Goal: Information Seeking & Learning: Learn about a topic

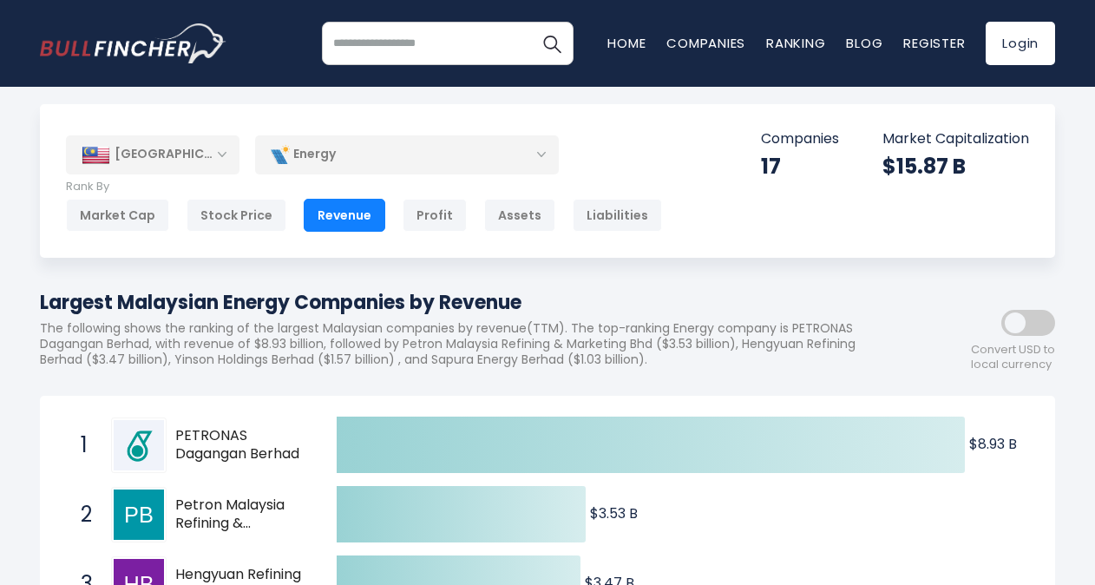
scroll to position [5, 0]
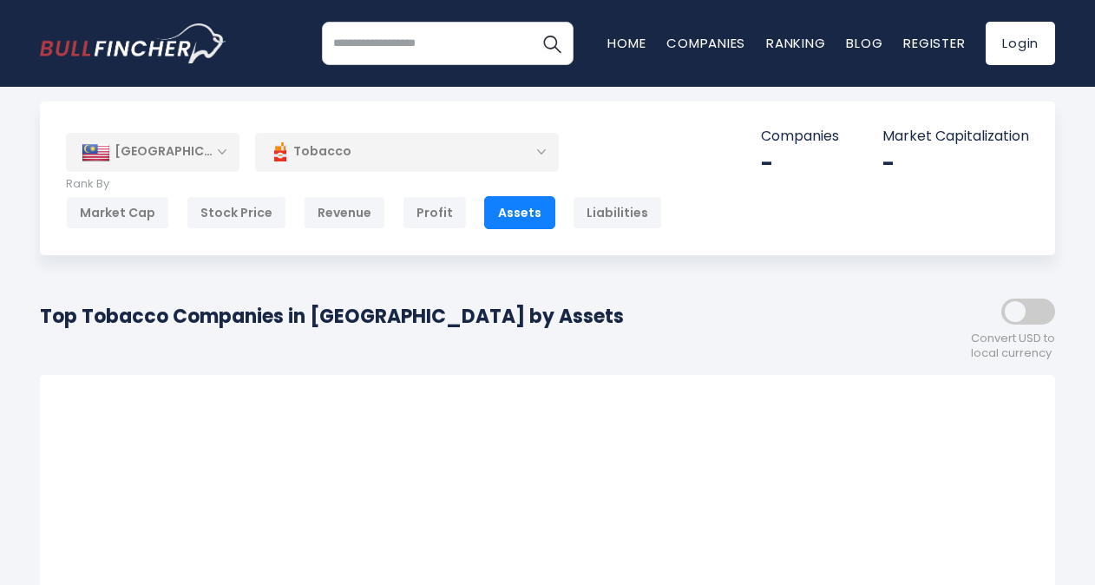
scroll to position [12, 0]
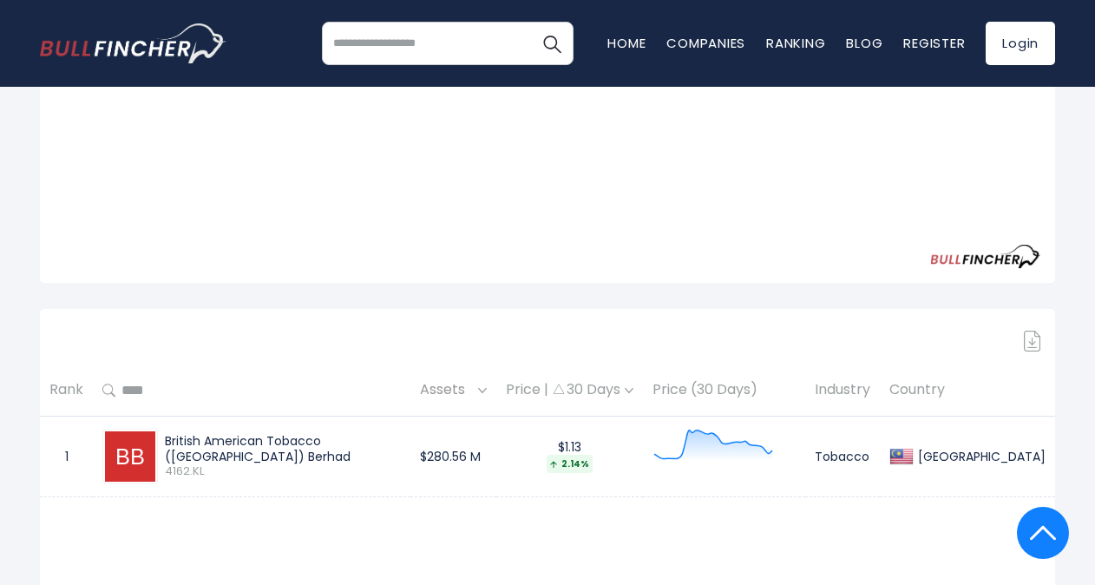
click at [183, 224] on div "Created with Highcharts 12.1.2 $280.56 M ​ $280.56 M 1 British American Tobacco…" at bounding box center [548, 95] width 986 height 353
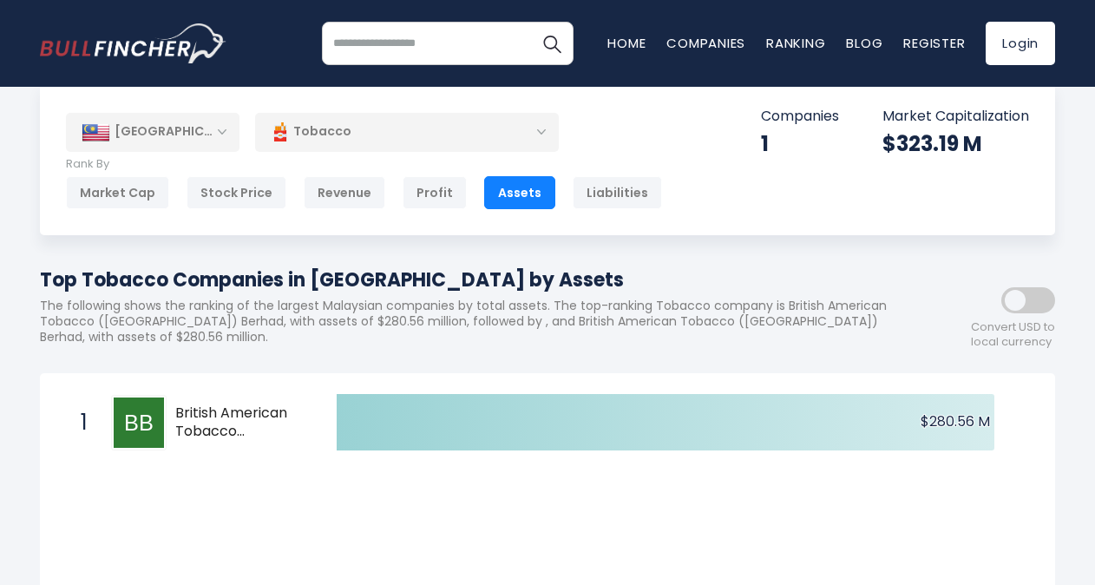
scroll to position [19, 0]
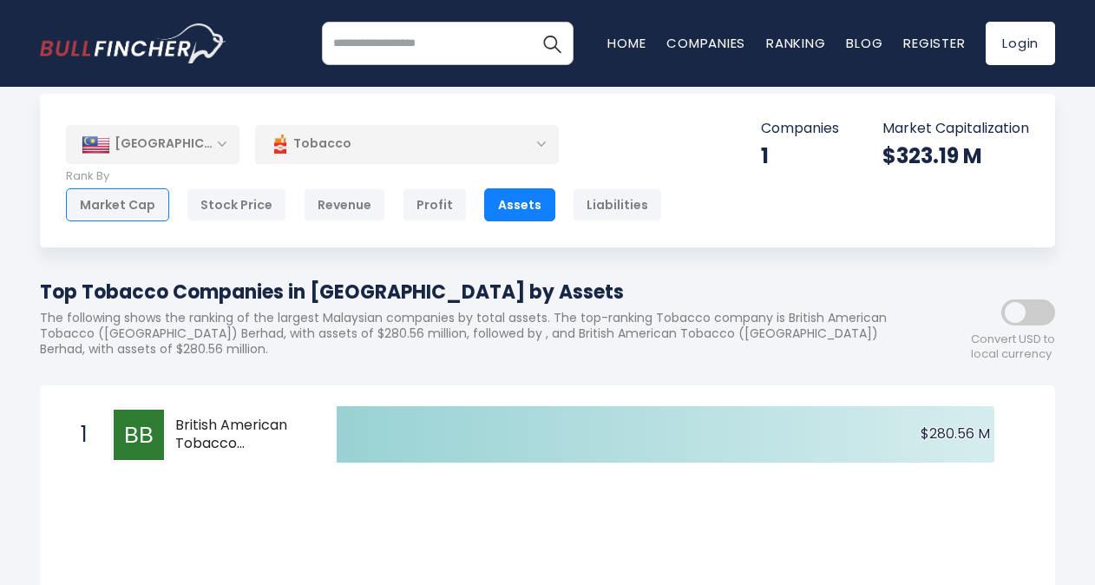
click at [121, 205] on div "Market Cap" at bounding box center [117, 204] width 103 height 33
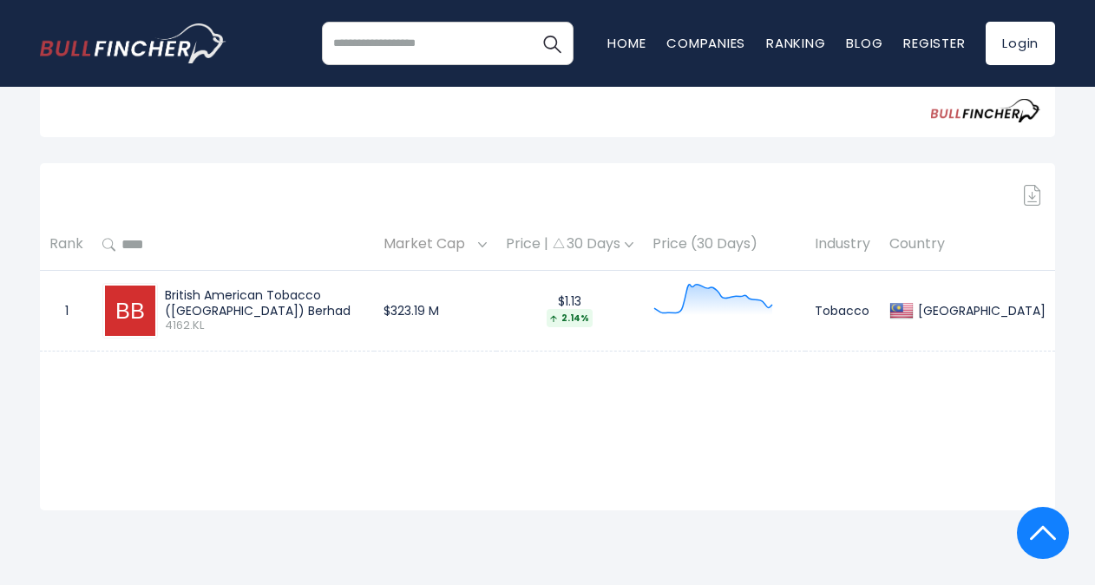
scroll to position [646, 0]
